Goal: Information Seeking & Learning: Find contact information

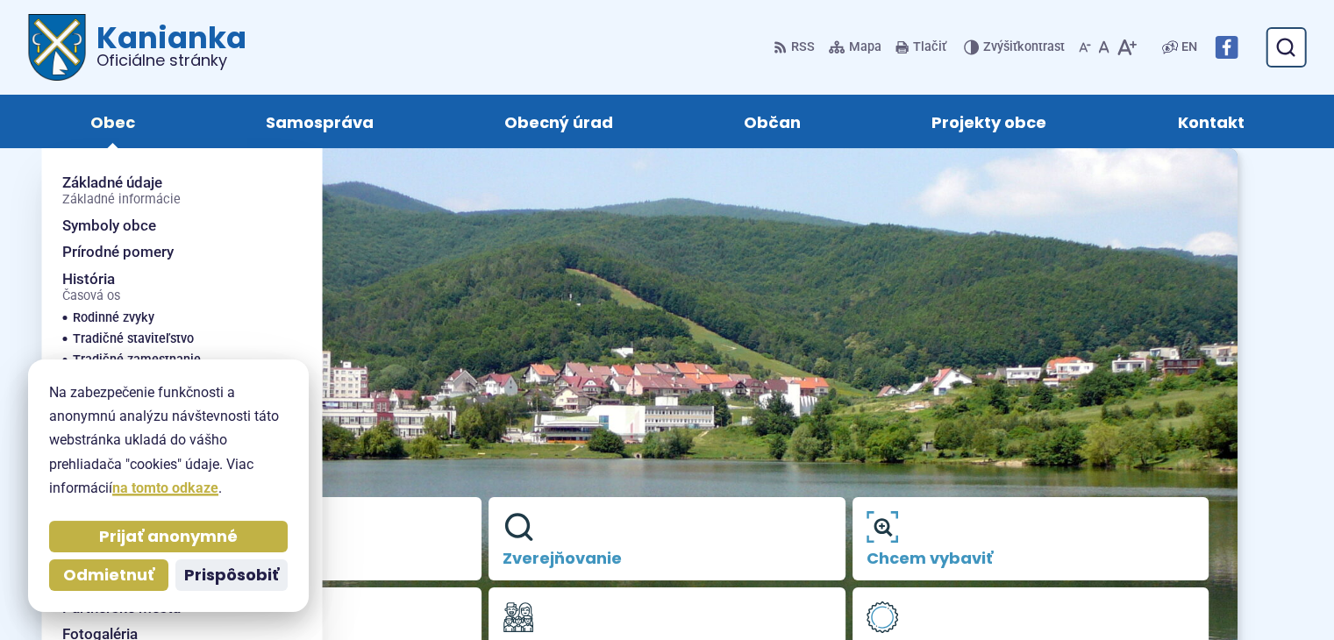
click at [115, 124] on span "Obec" at bounding box center [112, 121] width 45 height 53
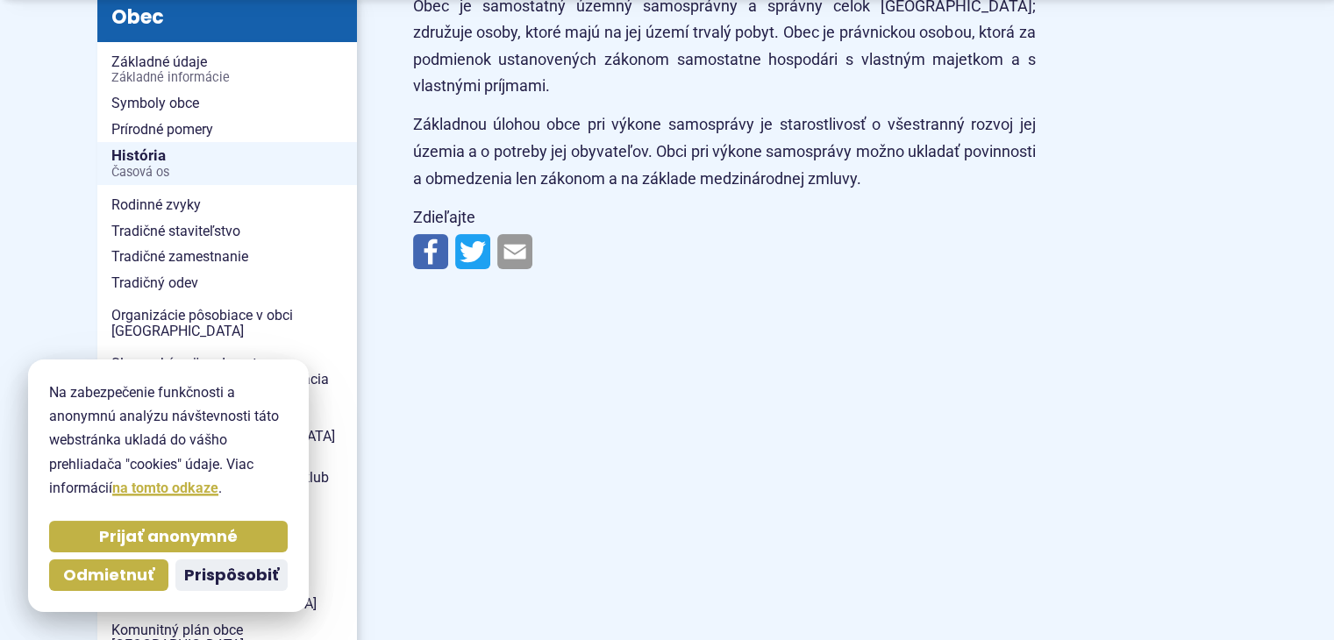
scroll to position [438, 0]
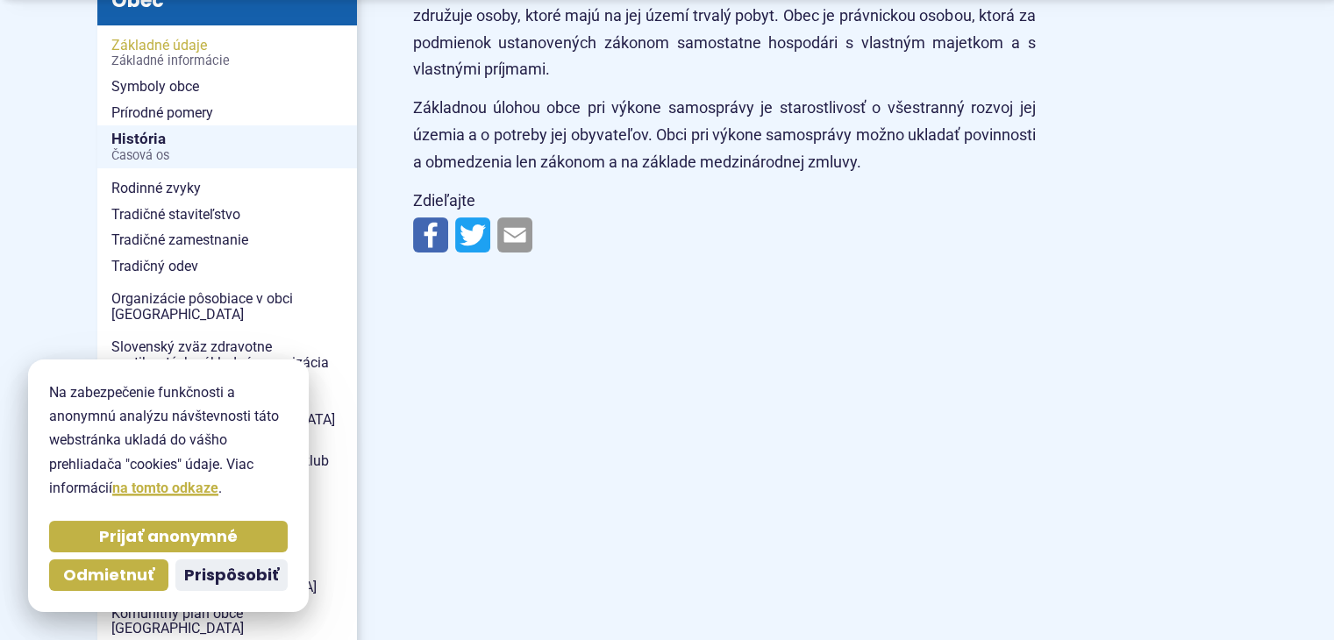
click at [154, 47] on span "Základné údaje Základné informácie" at bounding box center [227, 52] width 232 height 41
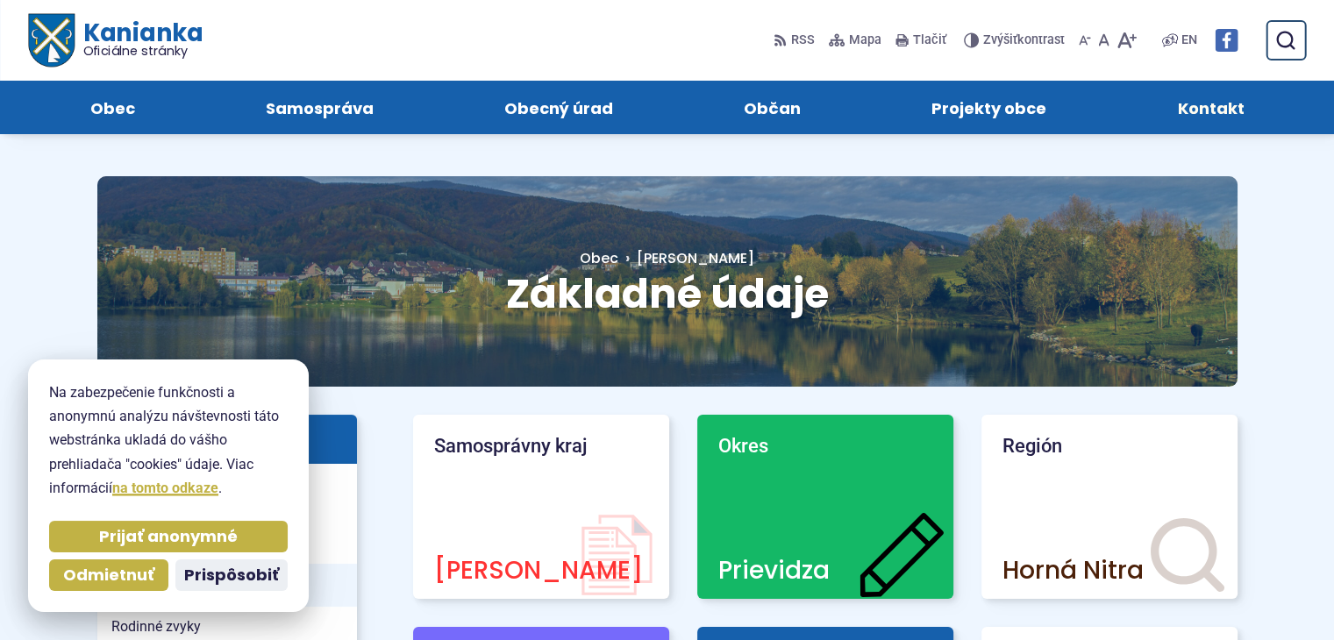
click at [1204, 109] on span "Kontakt" at bounding box center [1210, 107] width 67 height 53
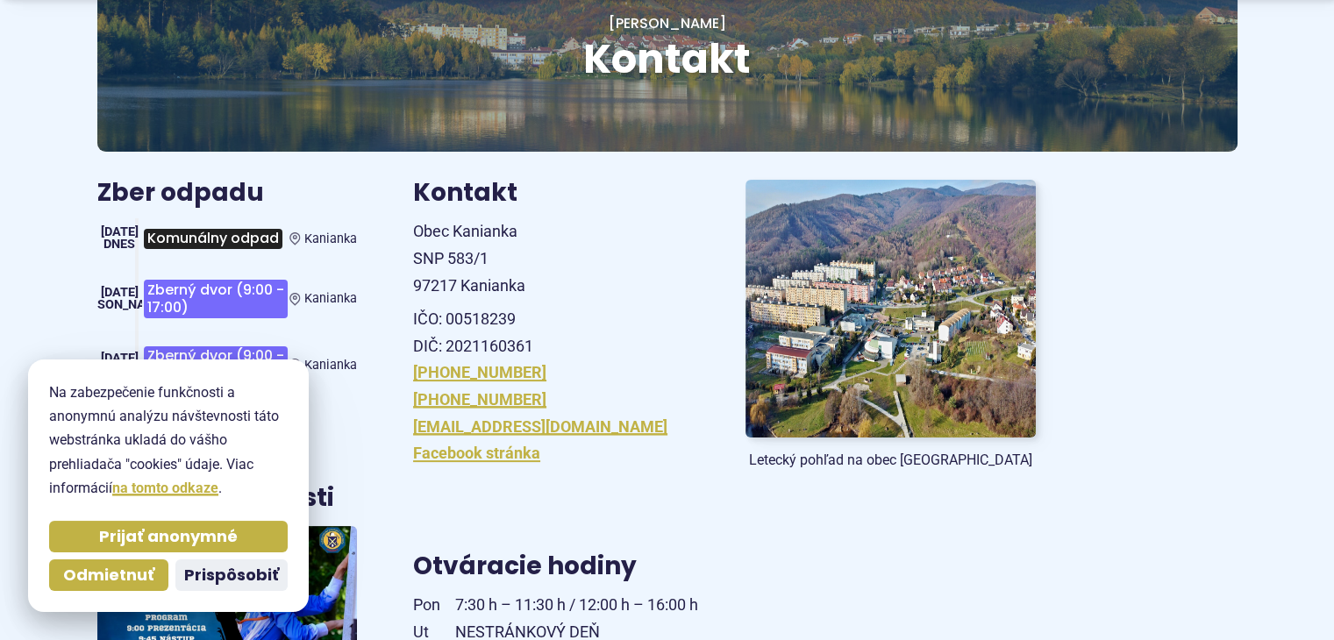
scroll to position [438, 0]
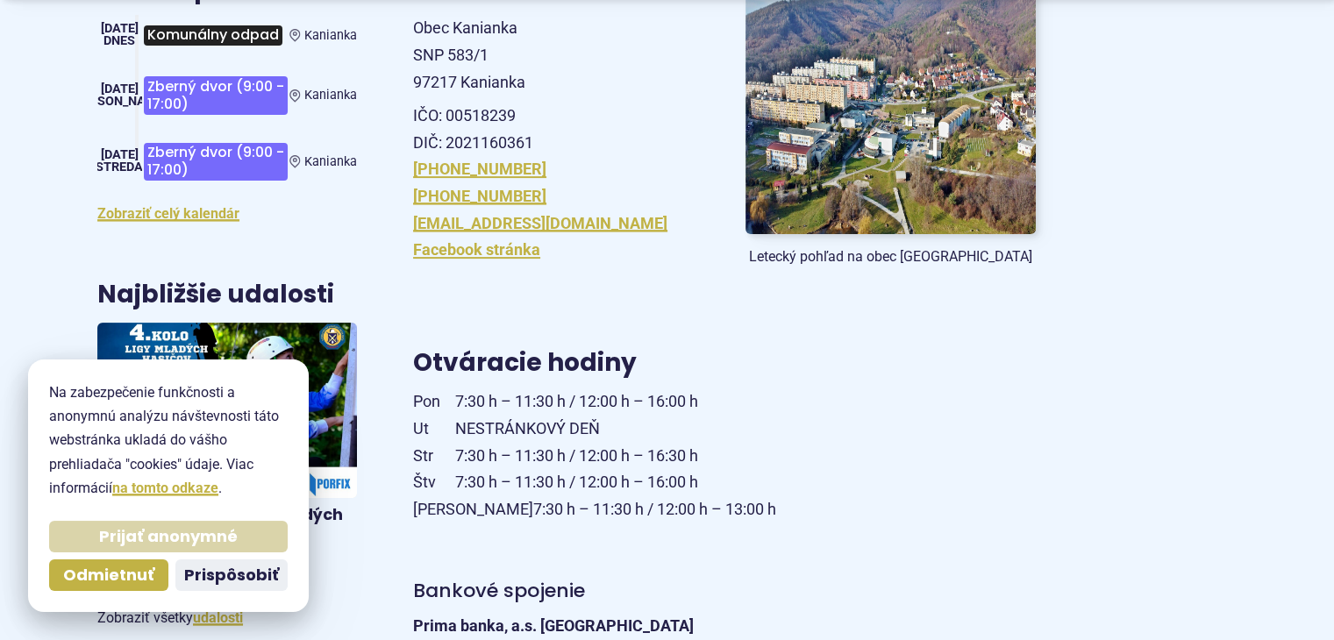
click at [175, 541] on span "Prijať anonymné" at bounding box center [168, 537] width 139 height 20
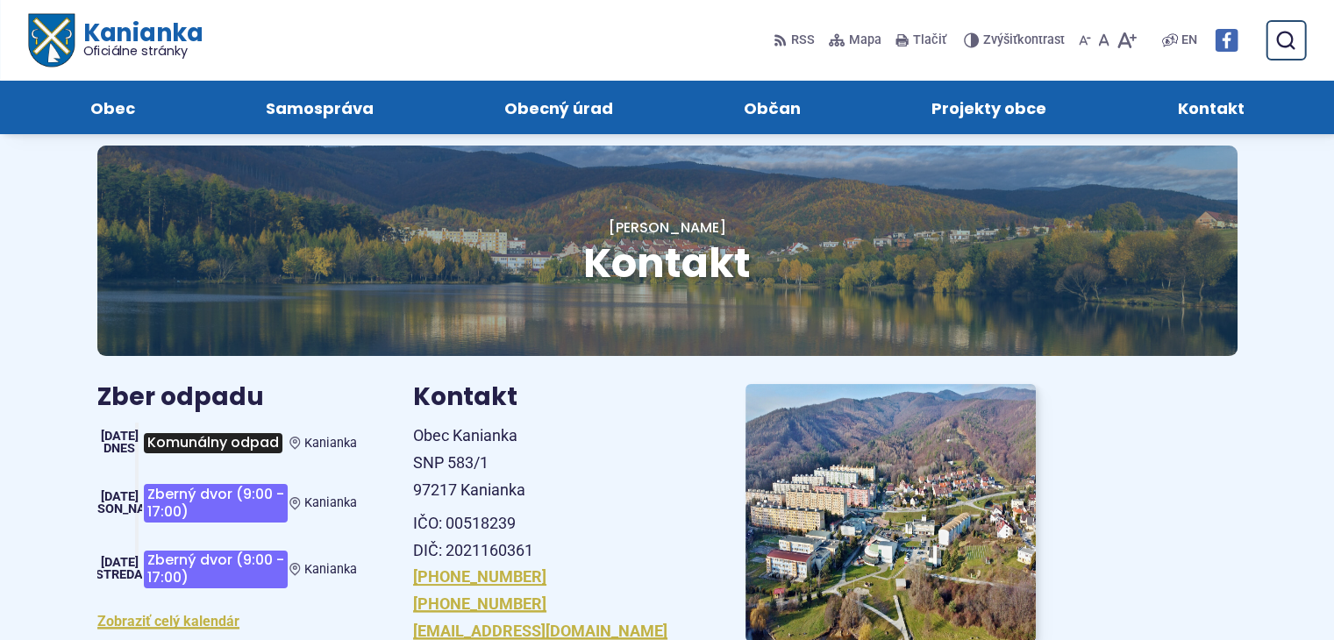
scroll to position [0, 0]
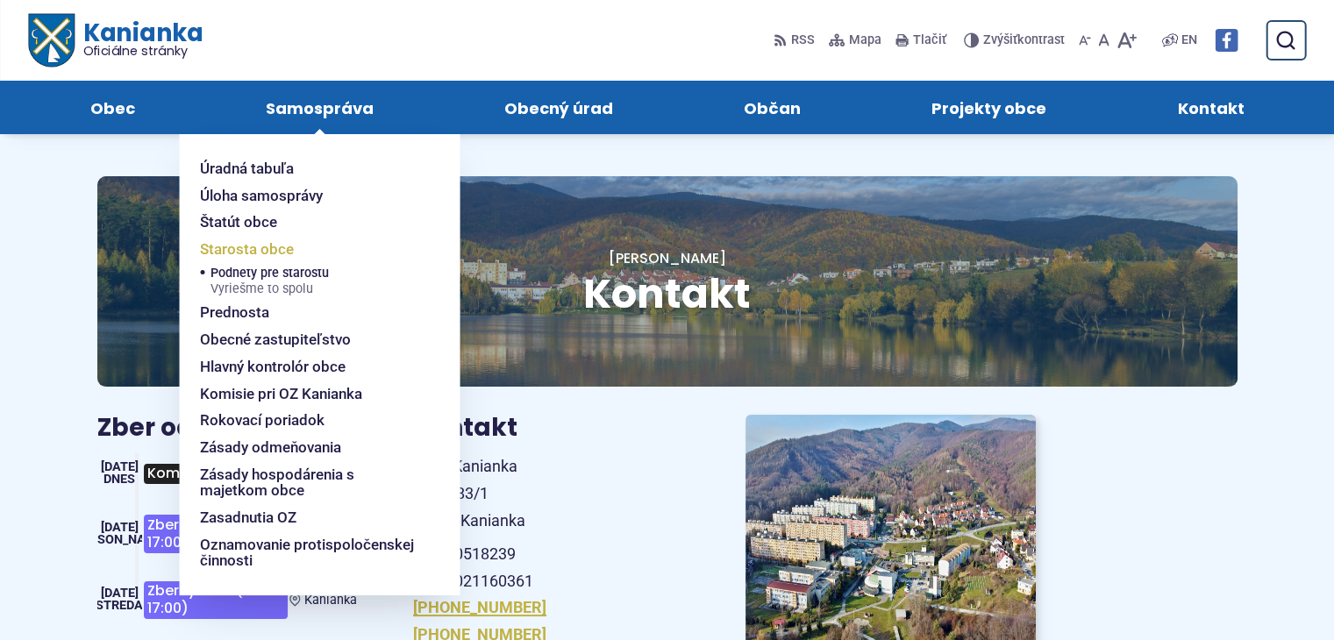
click at [277, 243] on span "Starosta obce" at bounding box center [247, 249] width 94 height 27
